Goal: Information Seeking & Learning: Check status

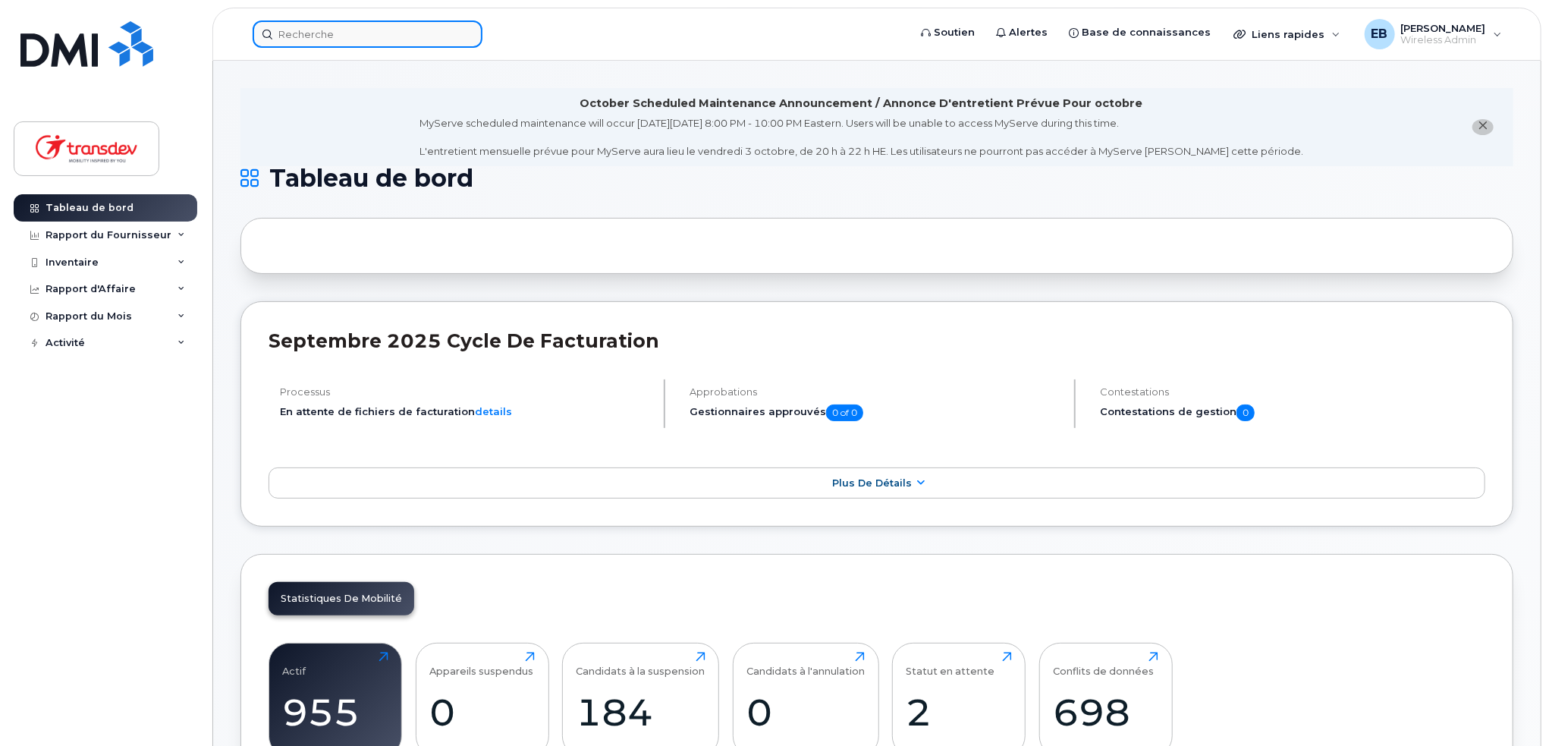
click at [302, 36] on input at bounding box center [368, 33] width 230 height 27
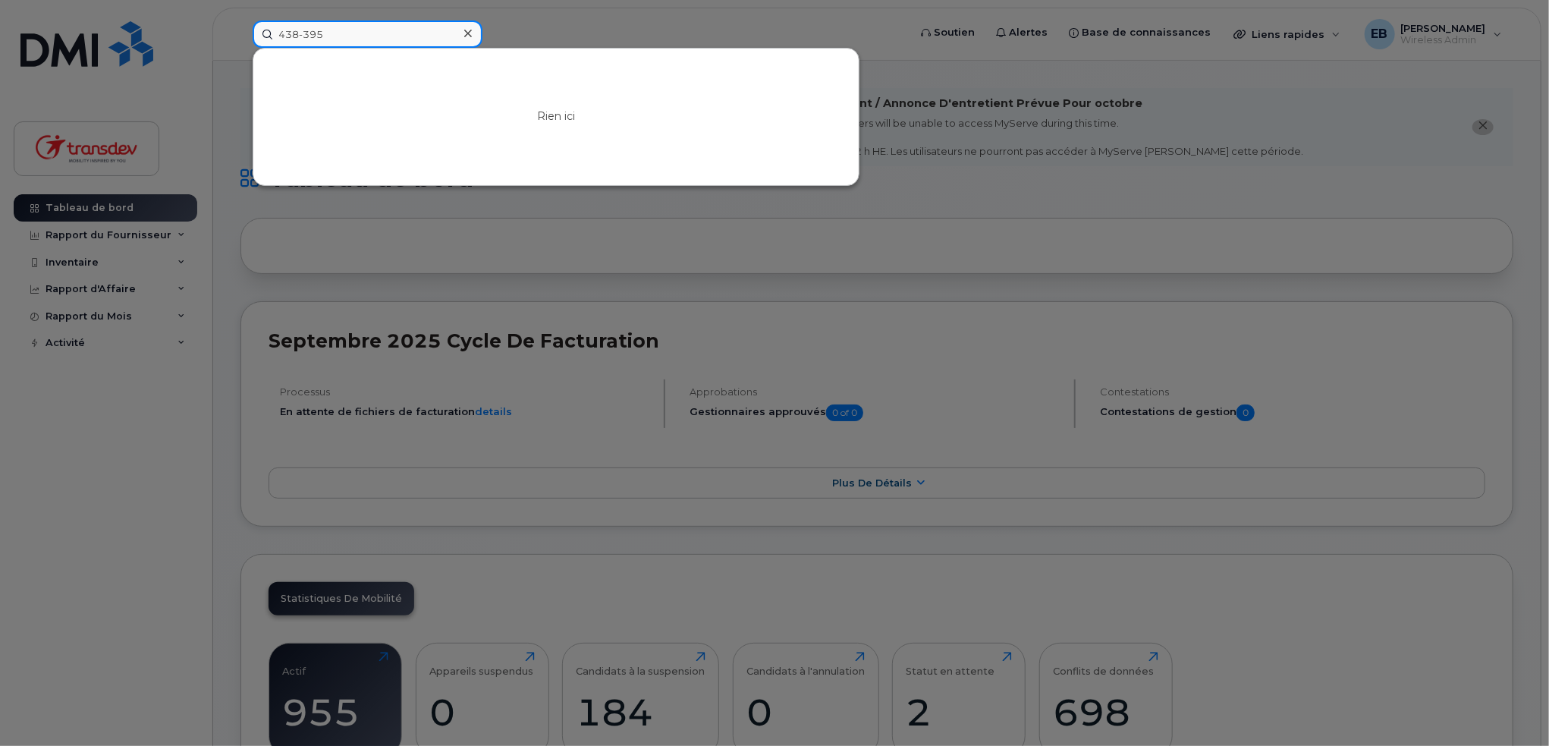
drag, startPoint x: 335, startPoint y: 31, endPoint x: 271, endPoint y: 25, distance: 64.8
click at [271, 25] on input "438-395" at bounding box center [368, 33] width 230 height 27
click at [297, 36] on input "438-395" at bounding box center [368, 33] width 230 height 27
click at [304, 31] on input "438-395" at bounding box center [368, 33] width 230 height 27
click at [348, 36] on input "438395" at bounding box center [368, 33] width 230 height 27
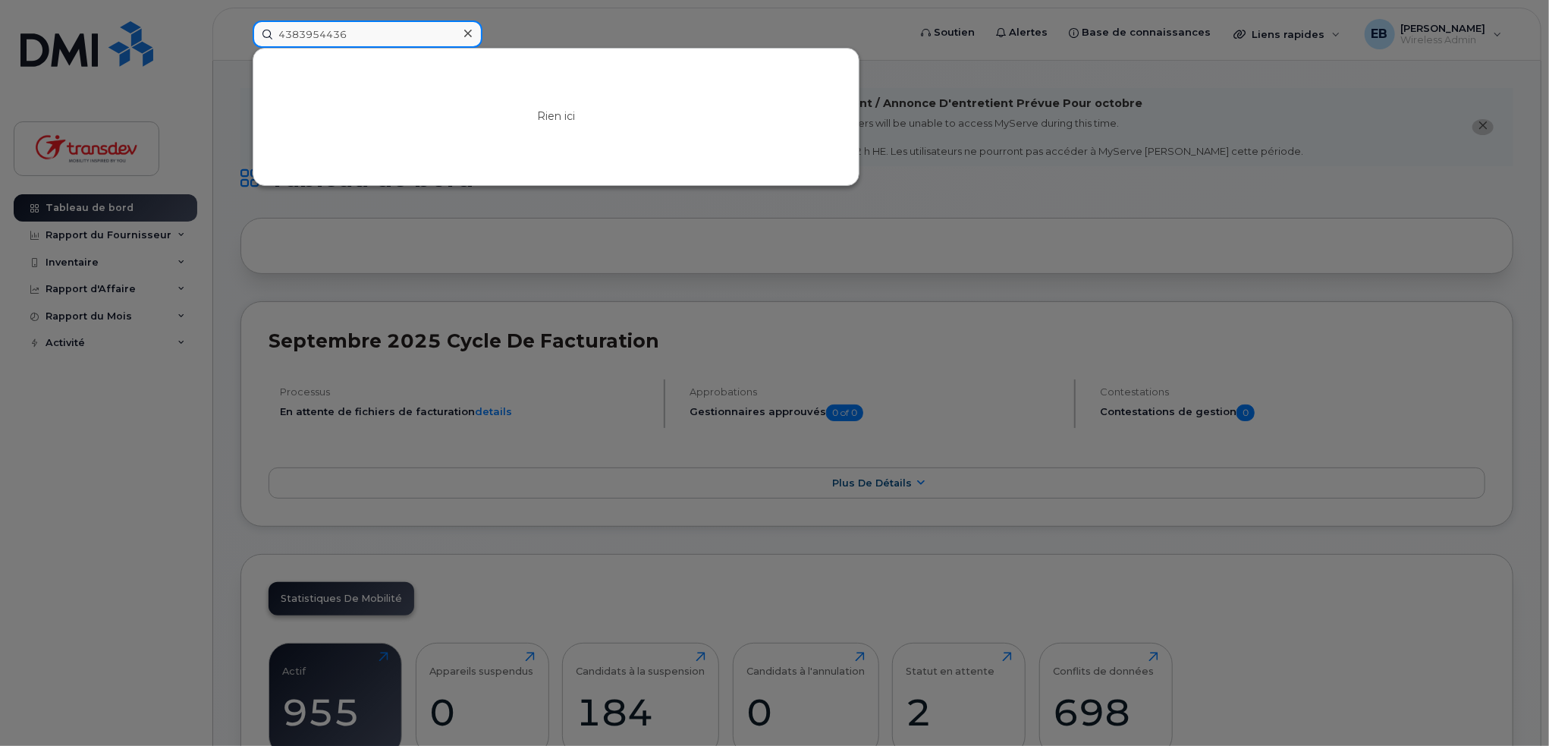
drag, startPoint x: 300, startPoint y: 30, endPoint x: 335, endPoint y: 42, distance: 37.0
click at [300, 30] on input "4383954436" at bounding box center [368, 33] width 230 height 27
type input "4383954436"
click at [464, 31] on icon at bounding box center [468, 33] width 8 height 12
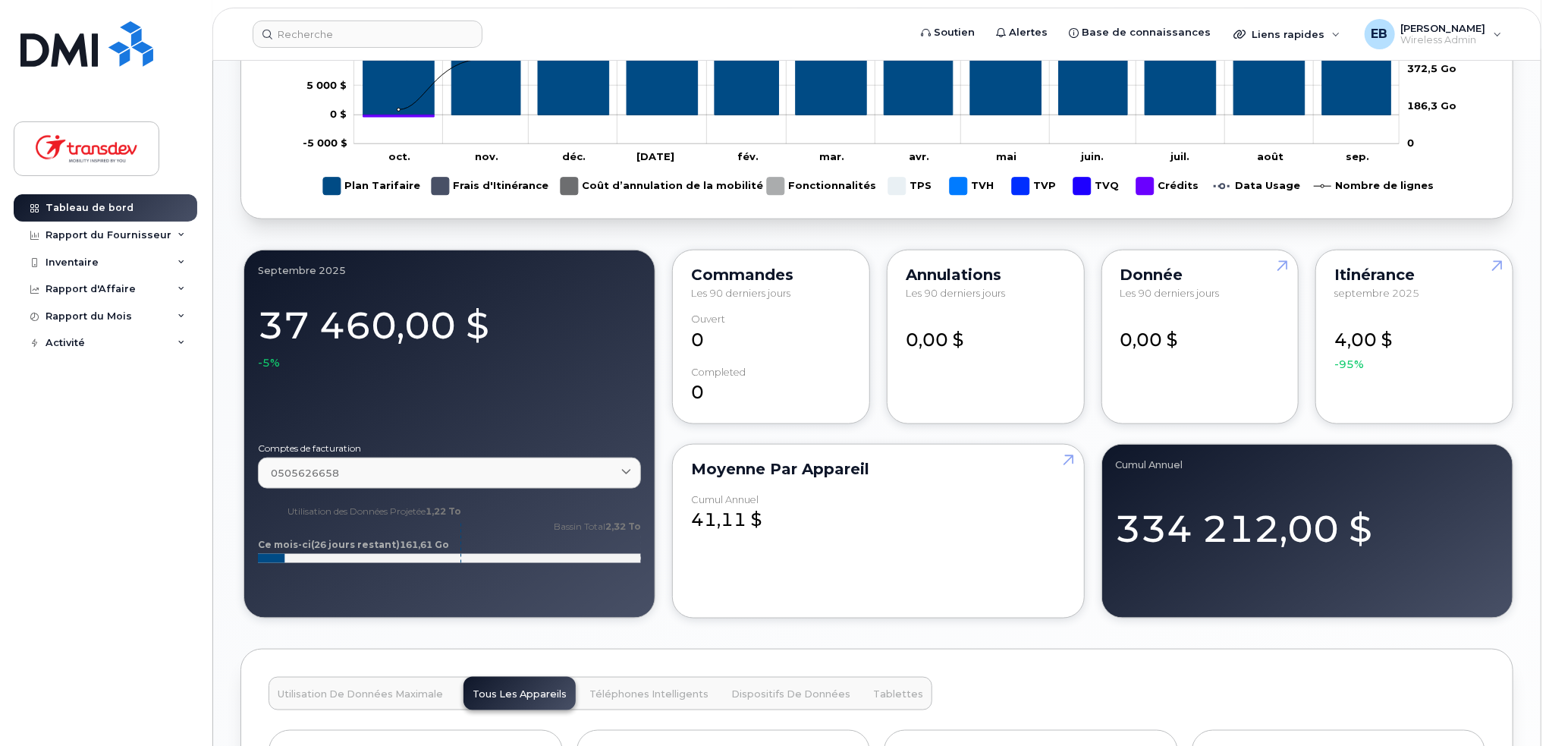
scroll to position [1062, 0]
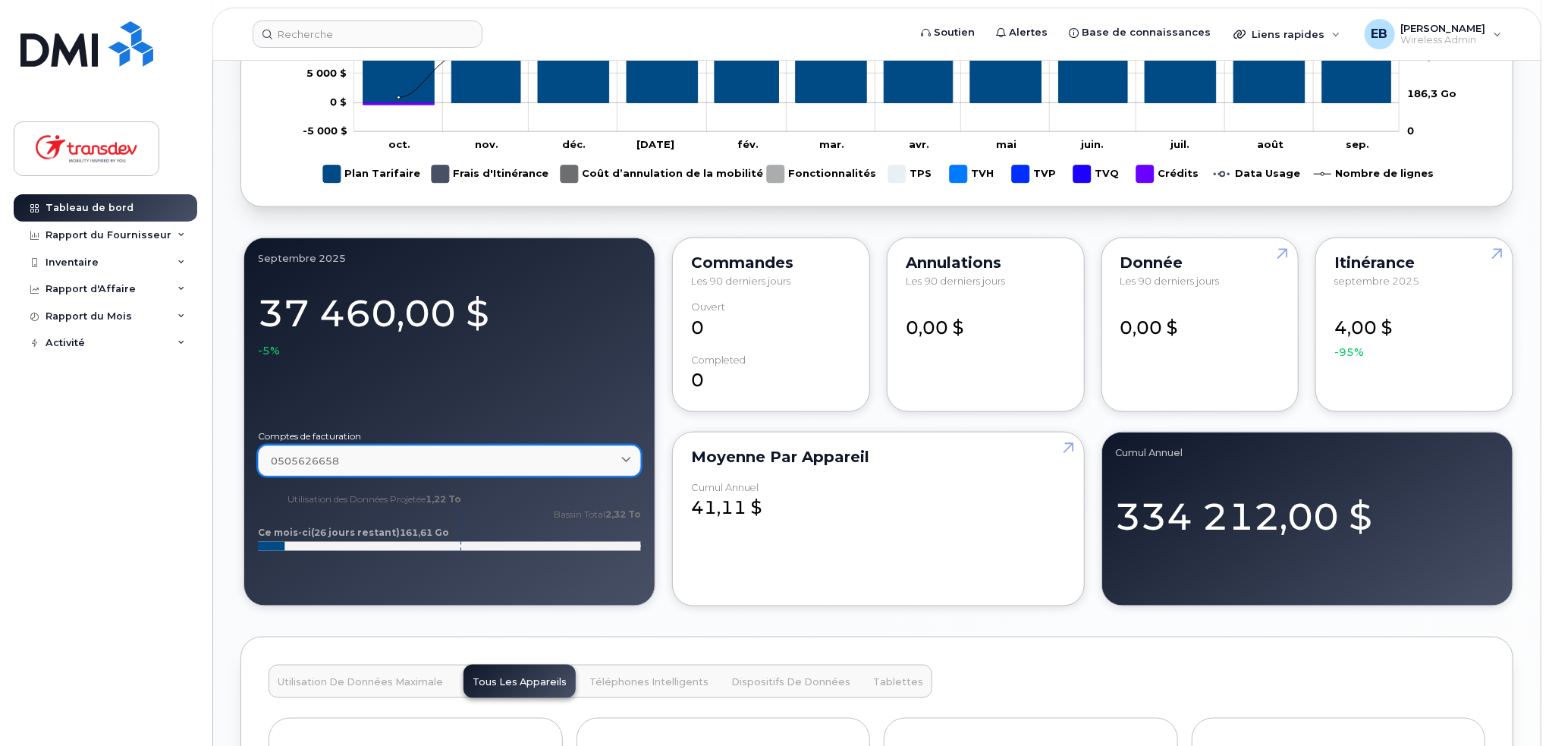
click at [599, 456] on div "0505626658" at bounding box center [449, 461] width 357 height 14
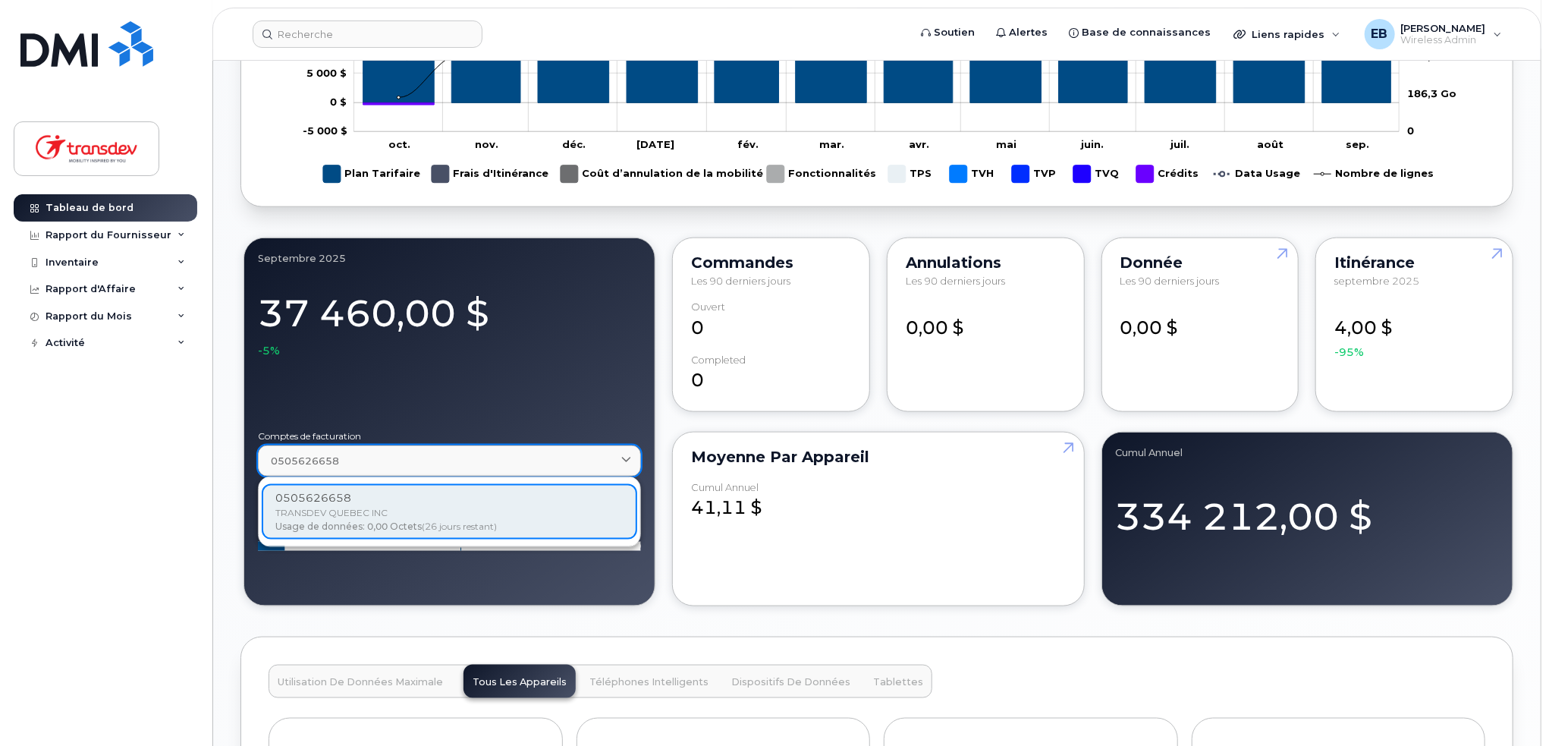
click at [599, 455] on div "0505626658" at bounding box center [449, 461] width 357 height 14
drag, startPoint x: 533, startPoint y: 588, endPoint x: 524, endPoint y: 579, distance: 12.4
click at [532, 587] on div "septembre 2025 37 460,00 $ -5% Comptes de facturation 0505626658 0505626658 TRA…" at bounding box center [450, 421] width 412 height 369
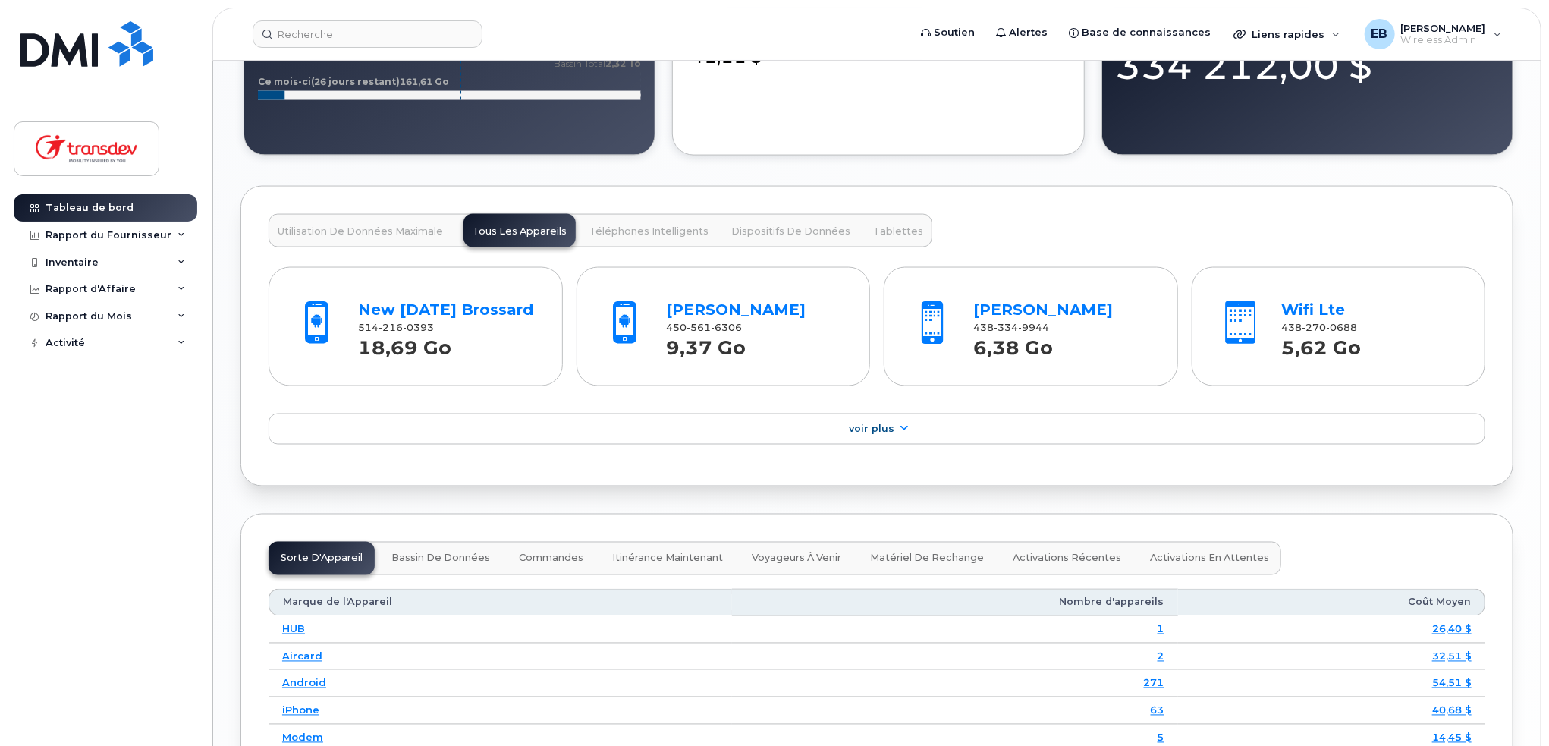
scroll to position [1518, 0]
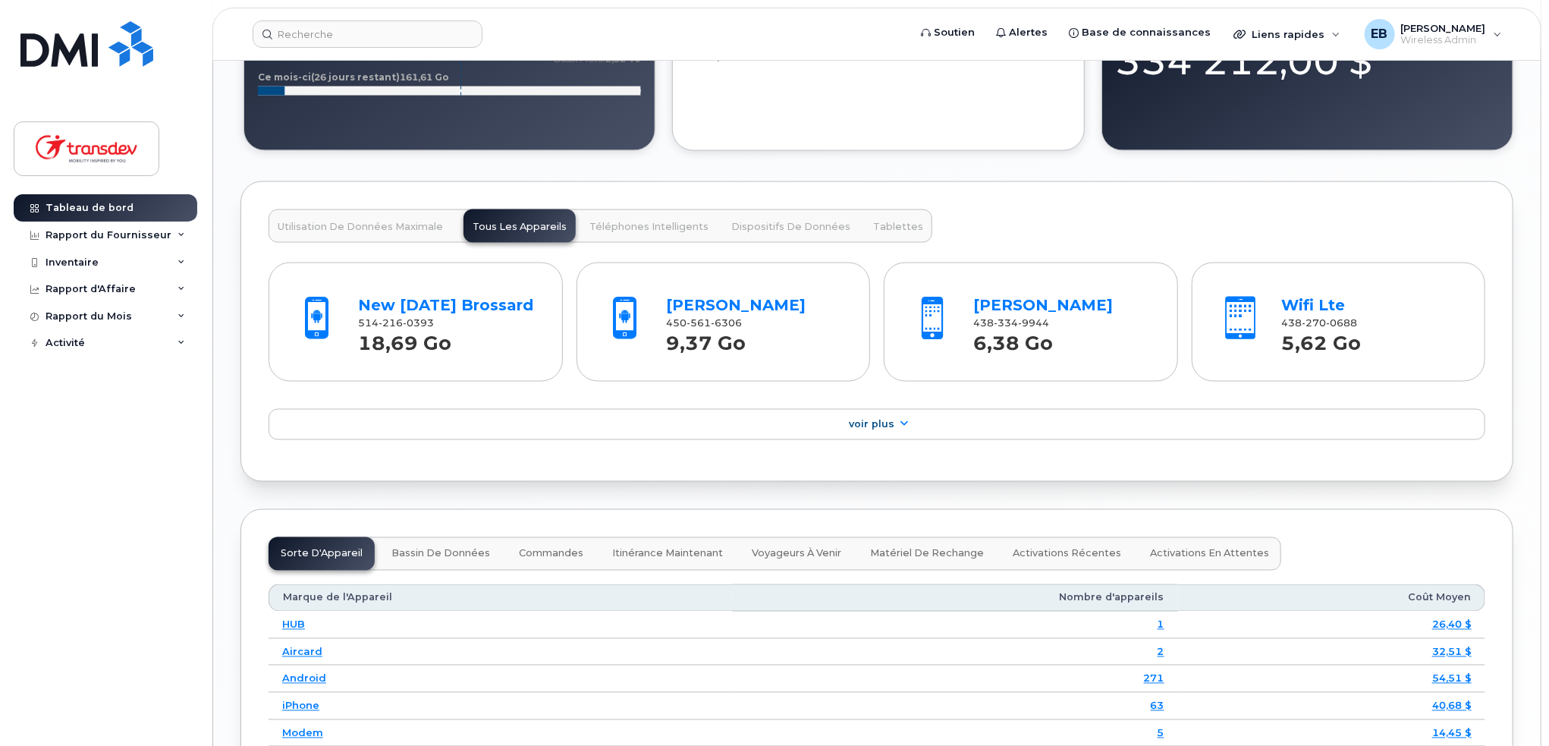
click at [375, 225] on span "Utilisation de Données Maximale" at bounding box center [360, 227] width 165 height 12
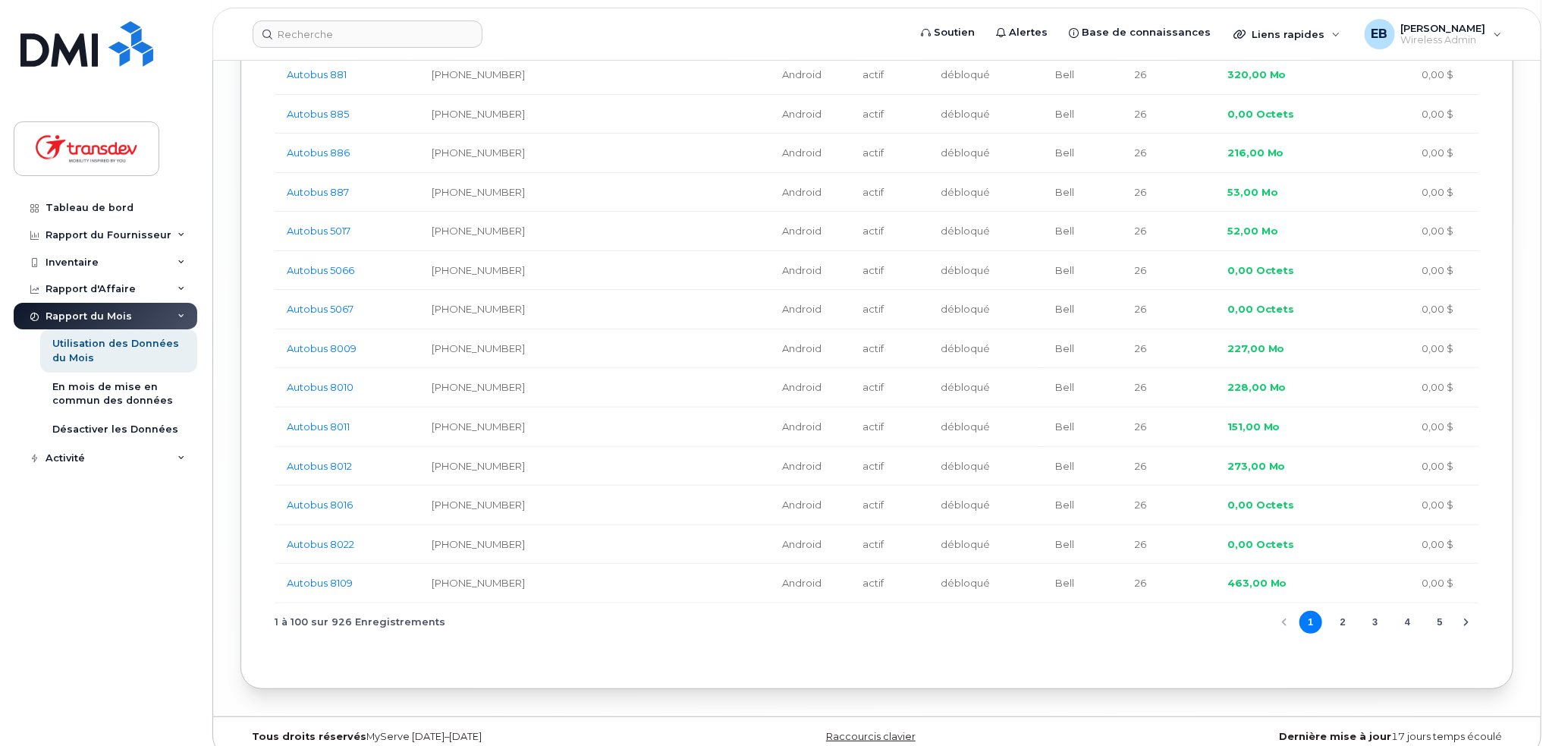
scroll to position [4031, 0]
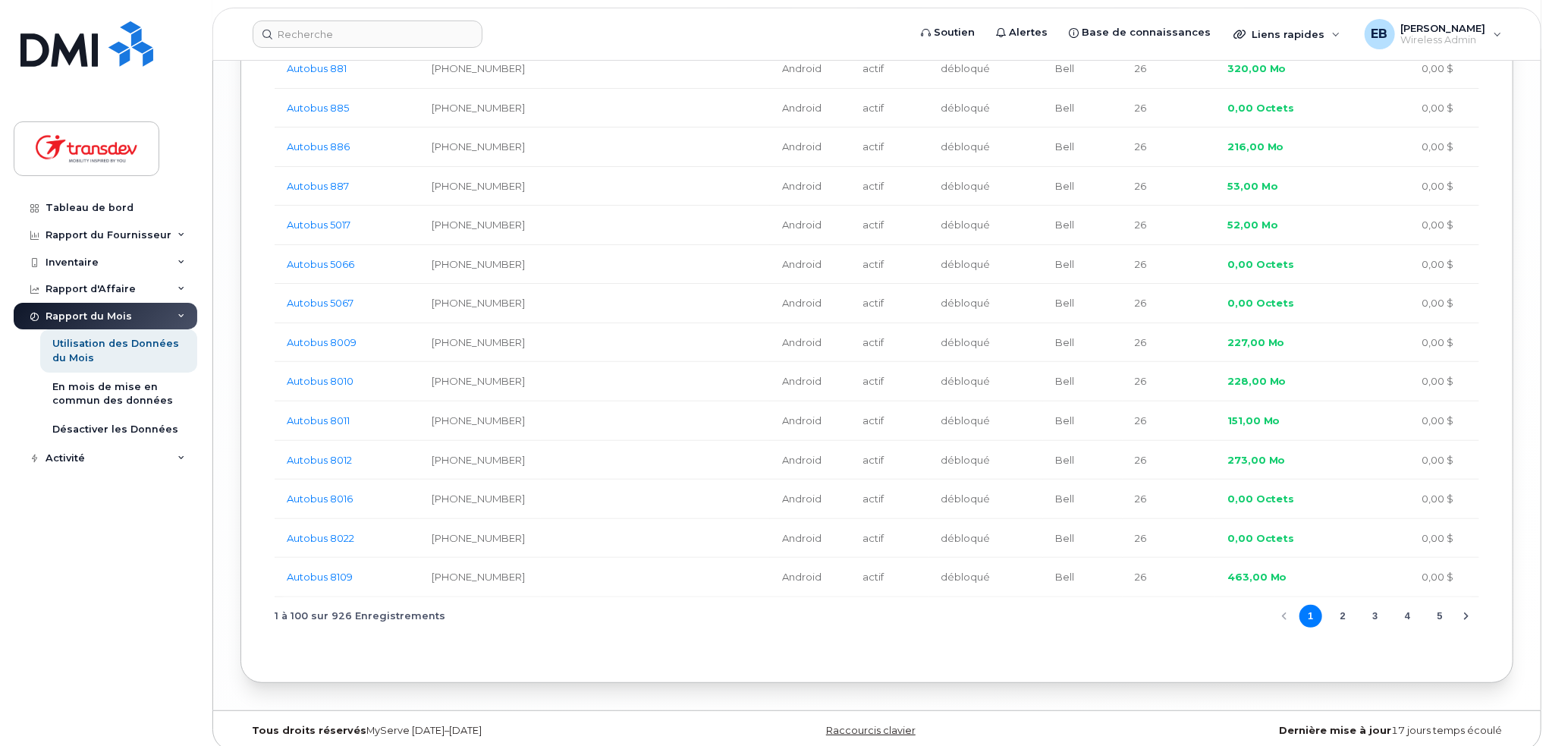
click at [1335, 605] on button "2" at bounding box center [1343, 616] width 23 height 23
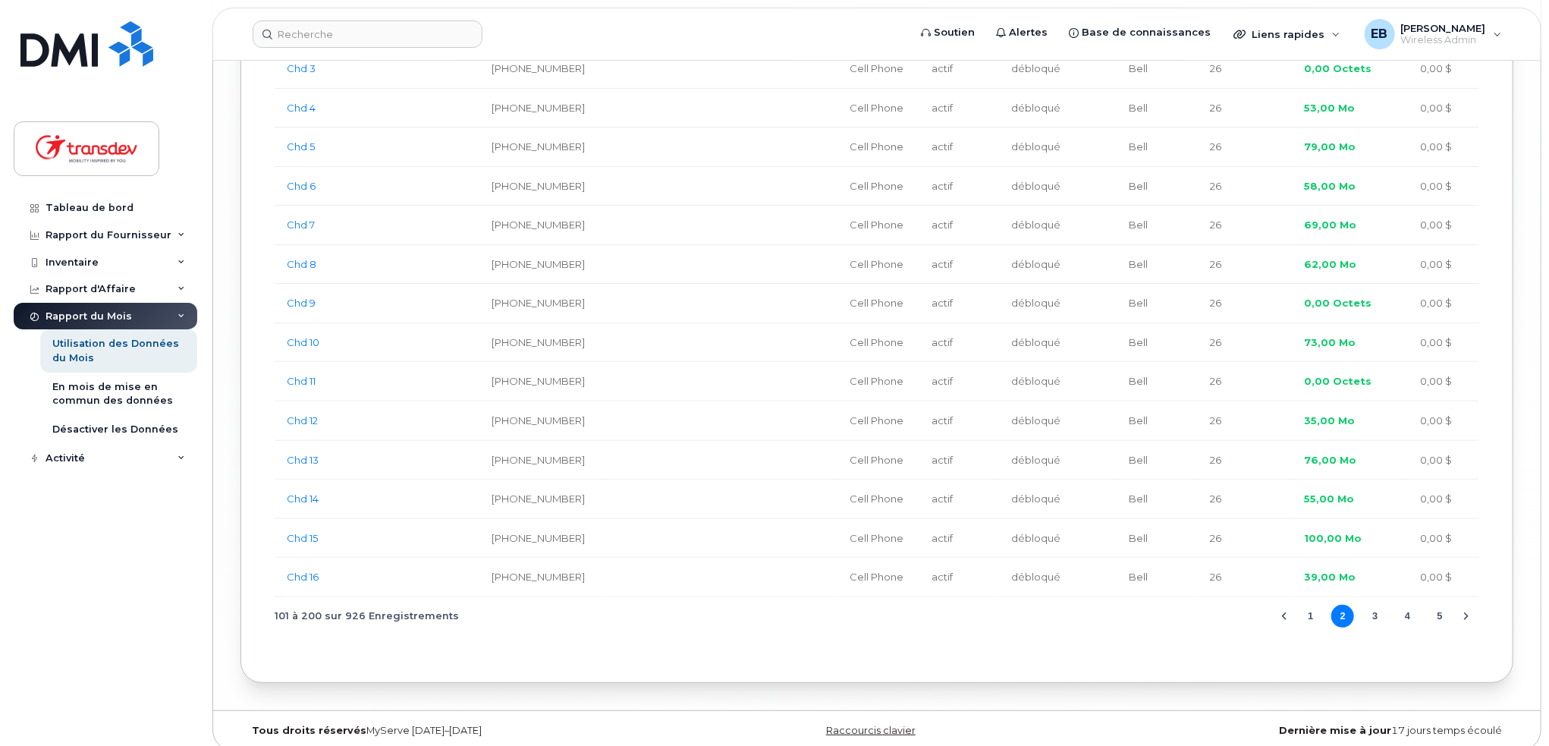
click at [1379, 605] on button "3" at bounding box center [1375, 616] width 23 height 23
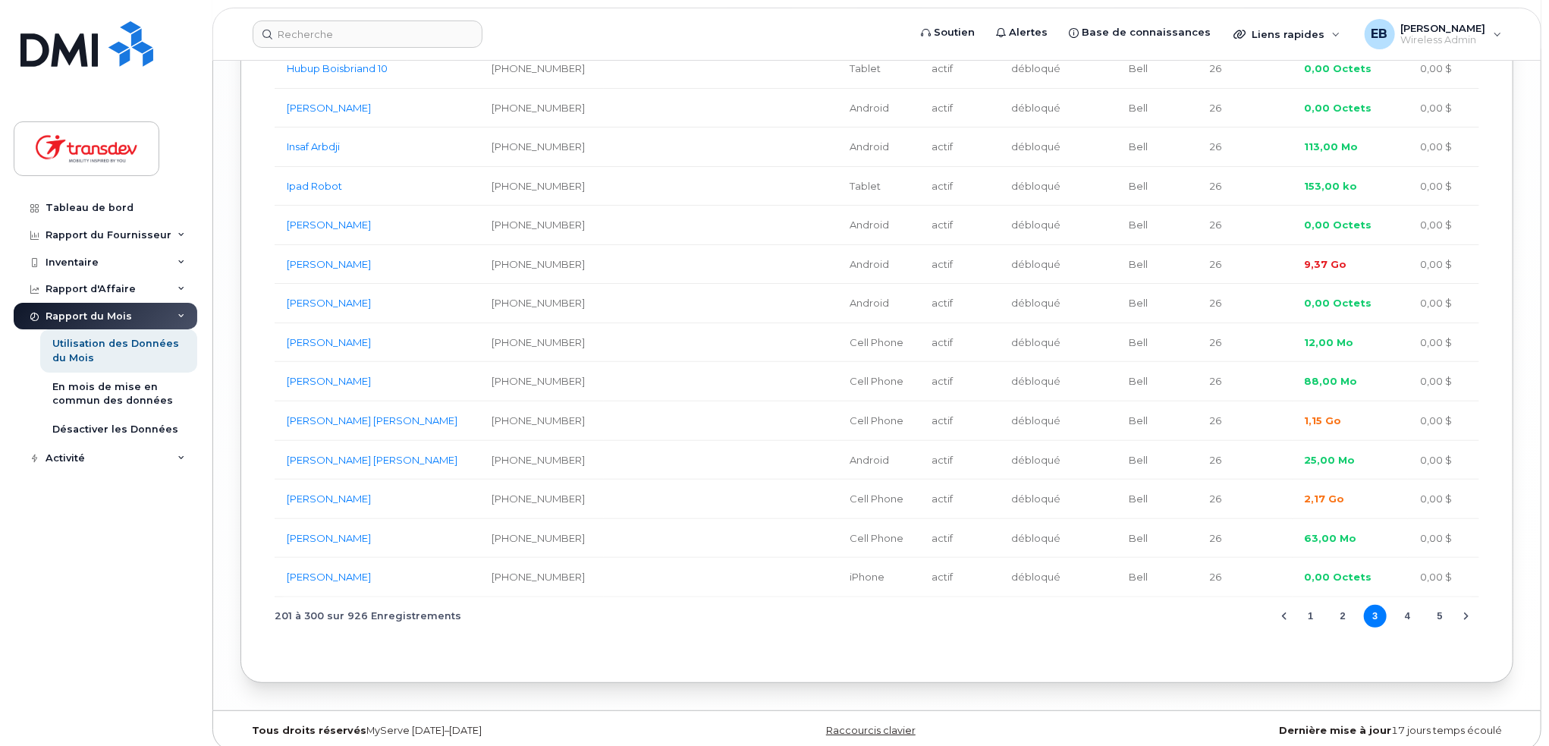
click at [1410, 606] on button "4" at bounding box center [1408, 616] width 23 height 23
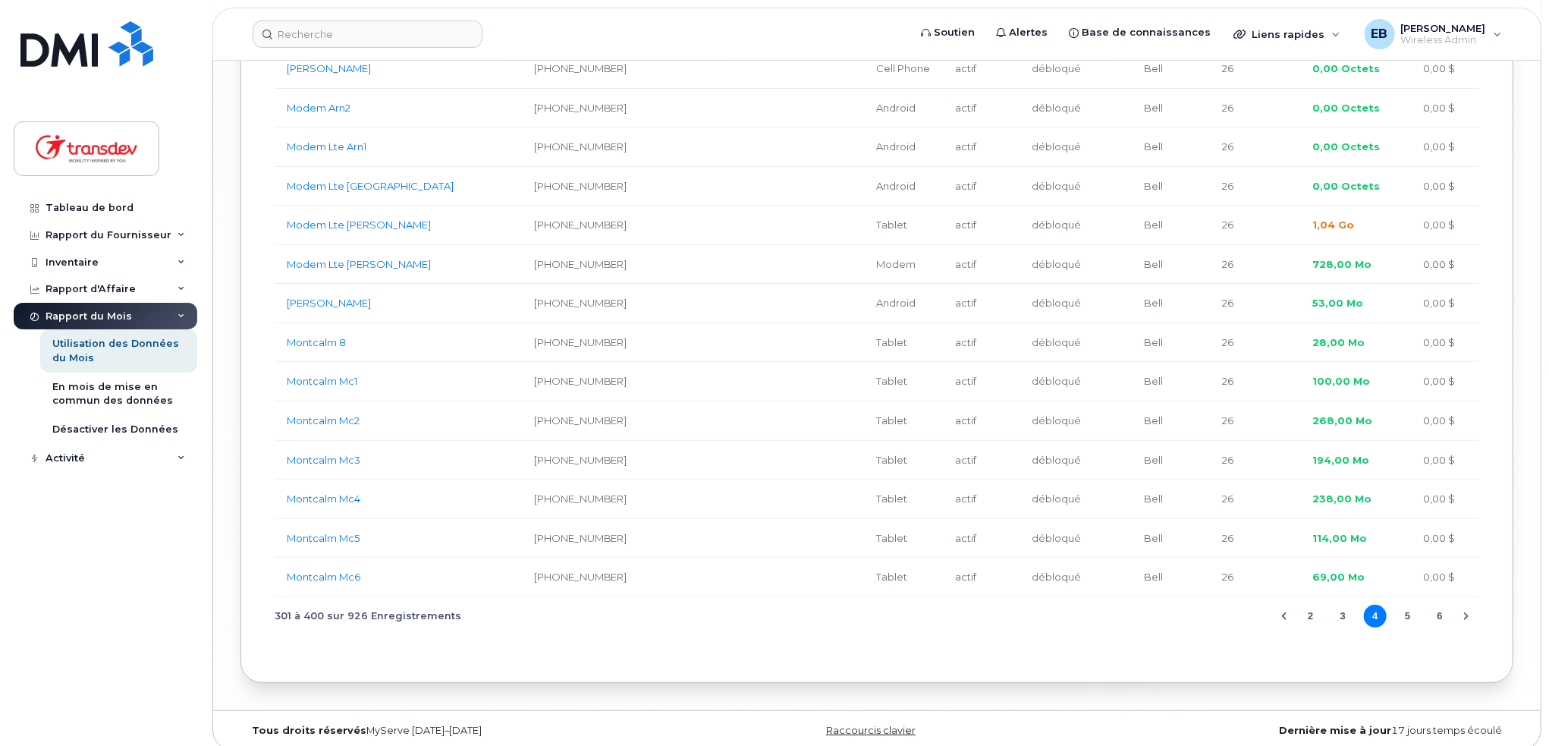
drag, startPoint x: 1402, startPoint y: 605, endPoint x: 832, endPoint y: 508, distance: 578.7
click at [1402, 605] on button "5" at bounding box center [1408, 616] width 23 height 23
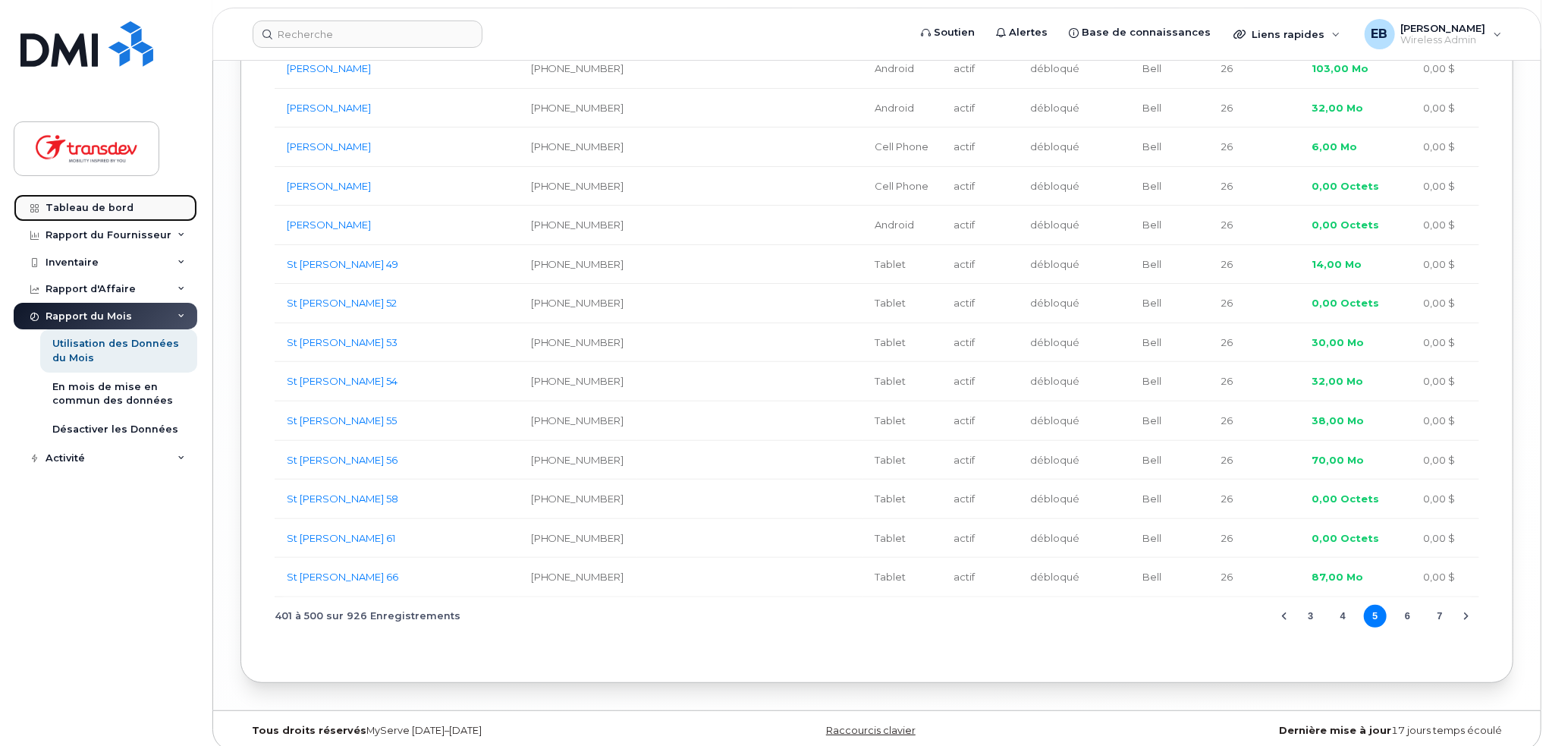
click at [73, 206] on div "Tableau de bord" at bounding box center [90, 208] width 88 height 12
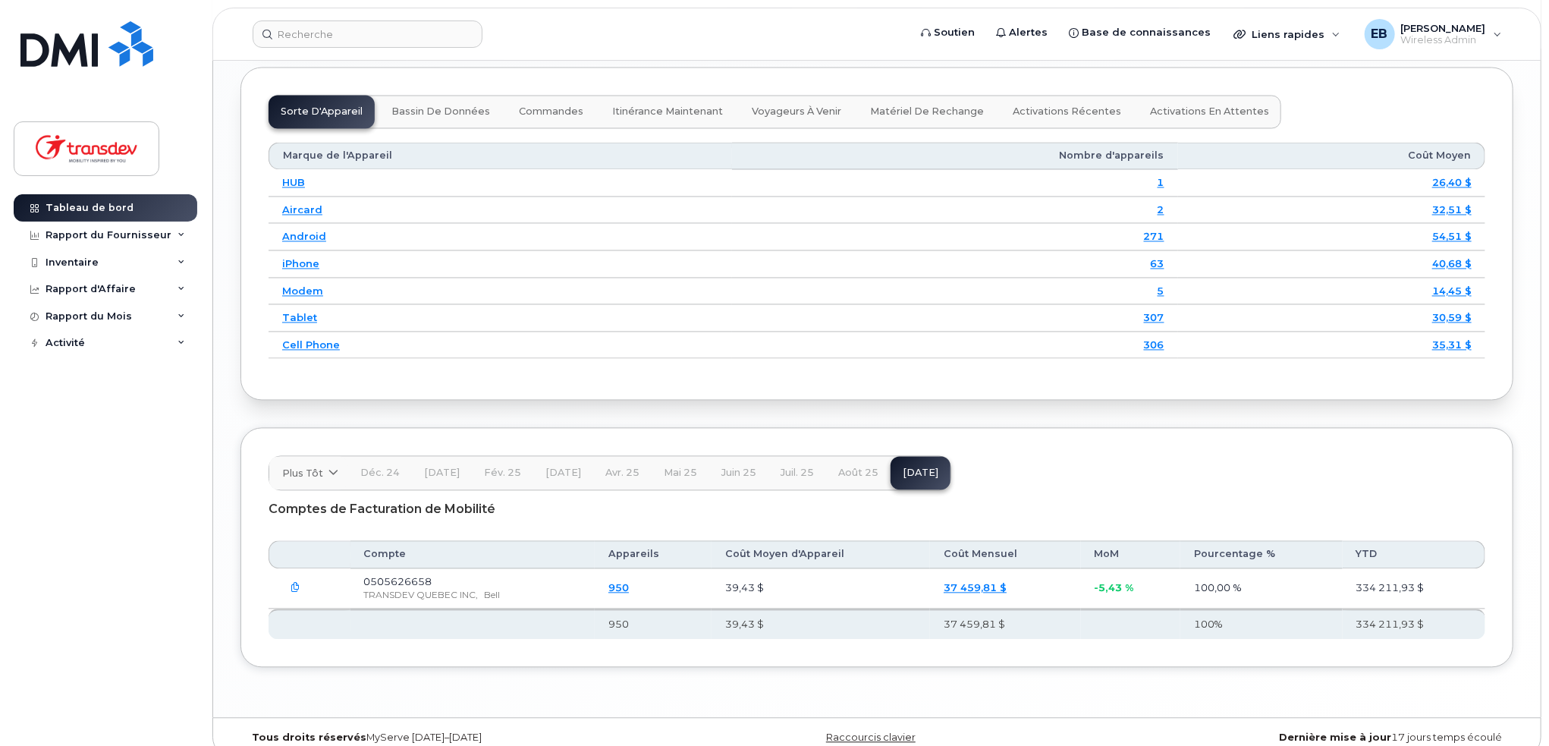
scroll to position [1972, 0]
